Goal: Ask a question

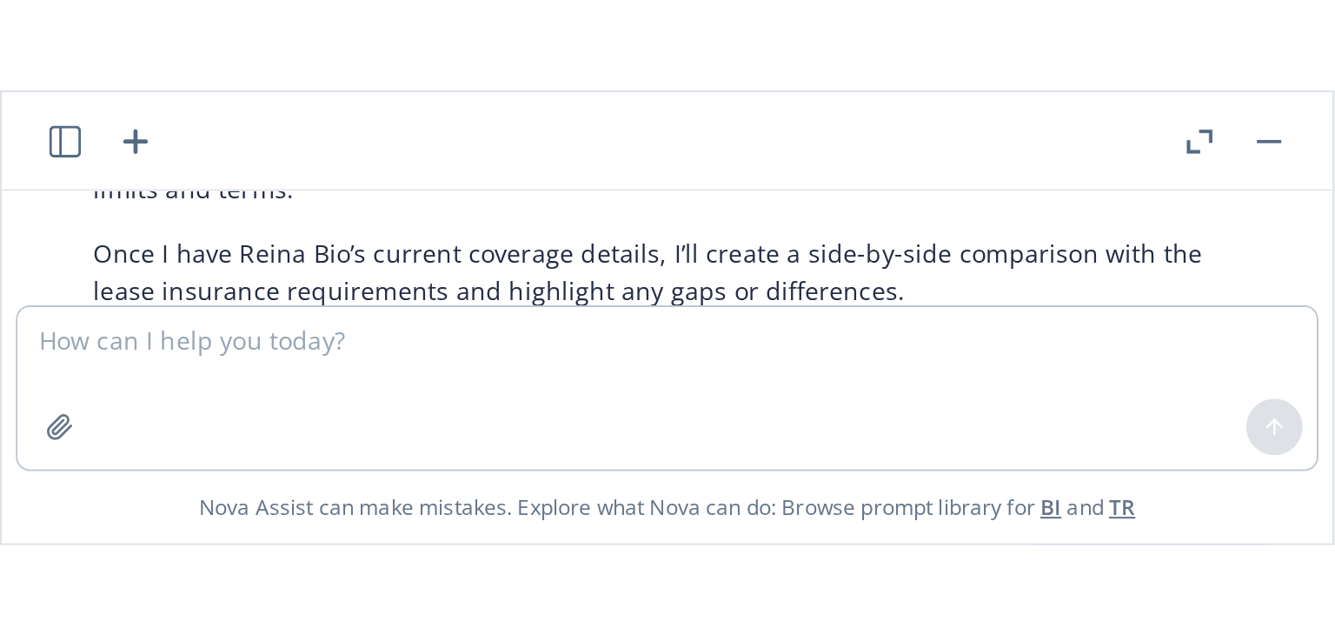
scroll to position [1777, 0]
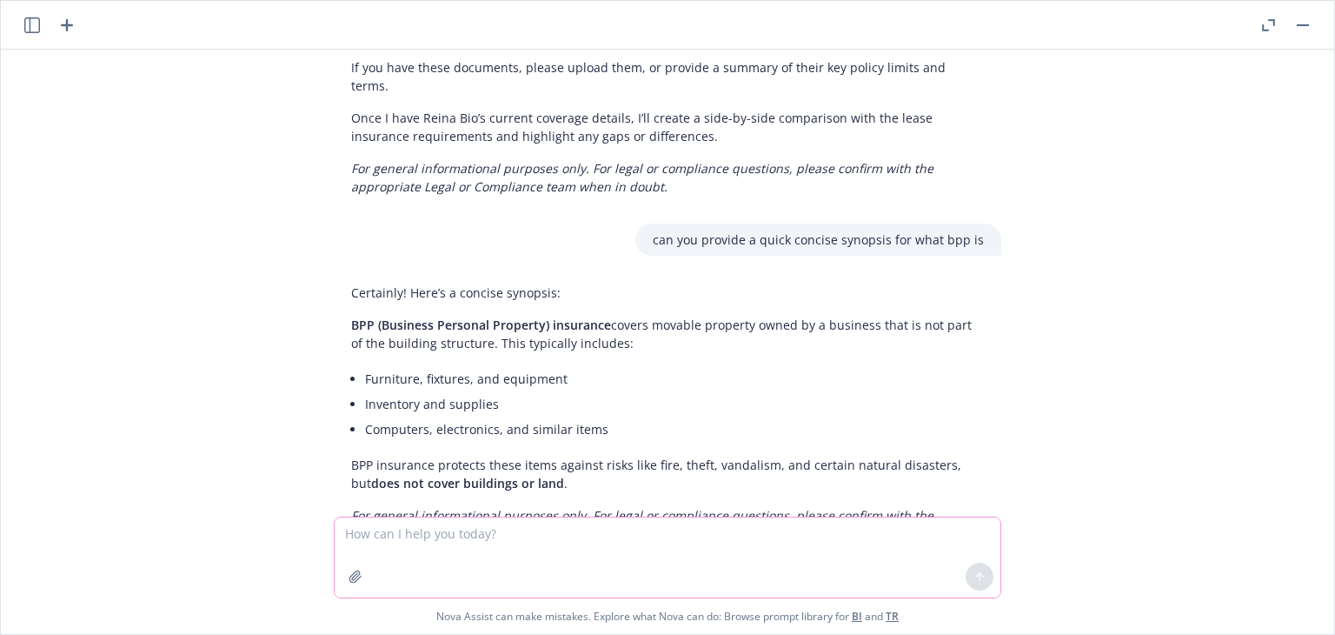
click at [415, 538] on textarea at bounding box center [668, 557] width 666 height 80
click at [497, 539] on textarea "is contingent bodily" at bounding box center [668, 556] width 666 height 82
type textarea "is contingent bodily injury excluded in a [GEOGRAPHIC_DATA]?"
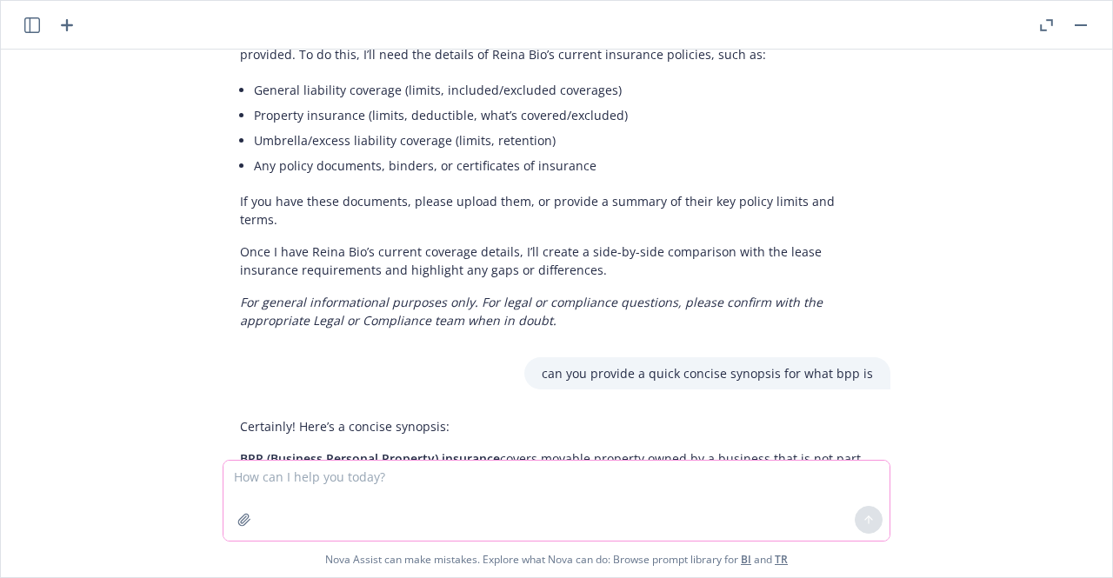
scroll to position [1646, 0]
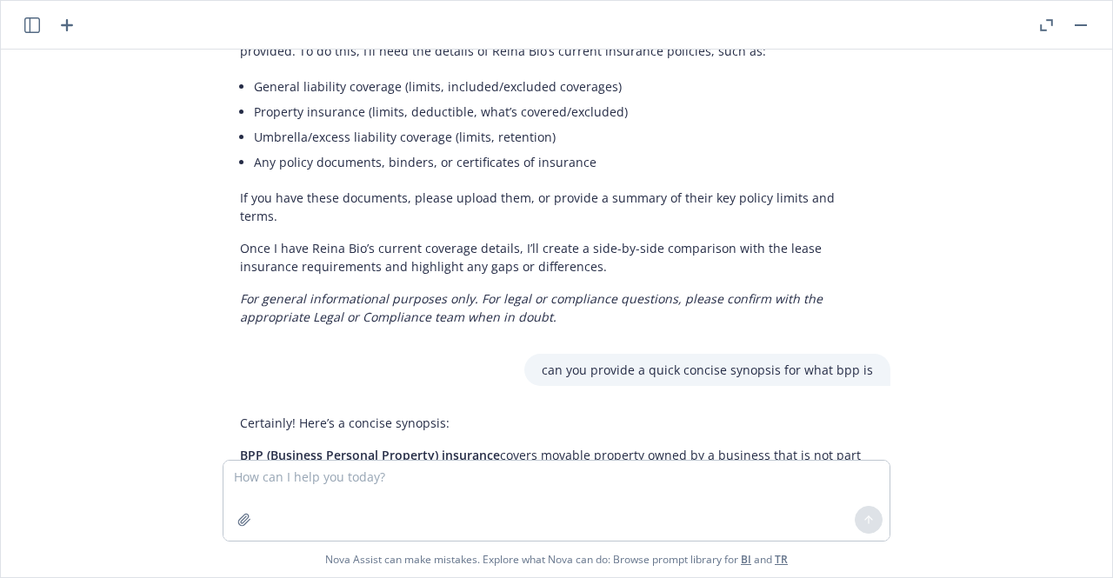
click at [1087, 15] on button at bounding box center [1080, 25] width 21 height 21
click at [1080, 24] on icon "button" at bounding box center [1080, 25] width 12 height 2
